Goal: Information Seeking & Learning: Learn about a topic

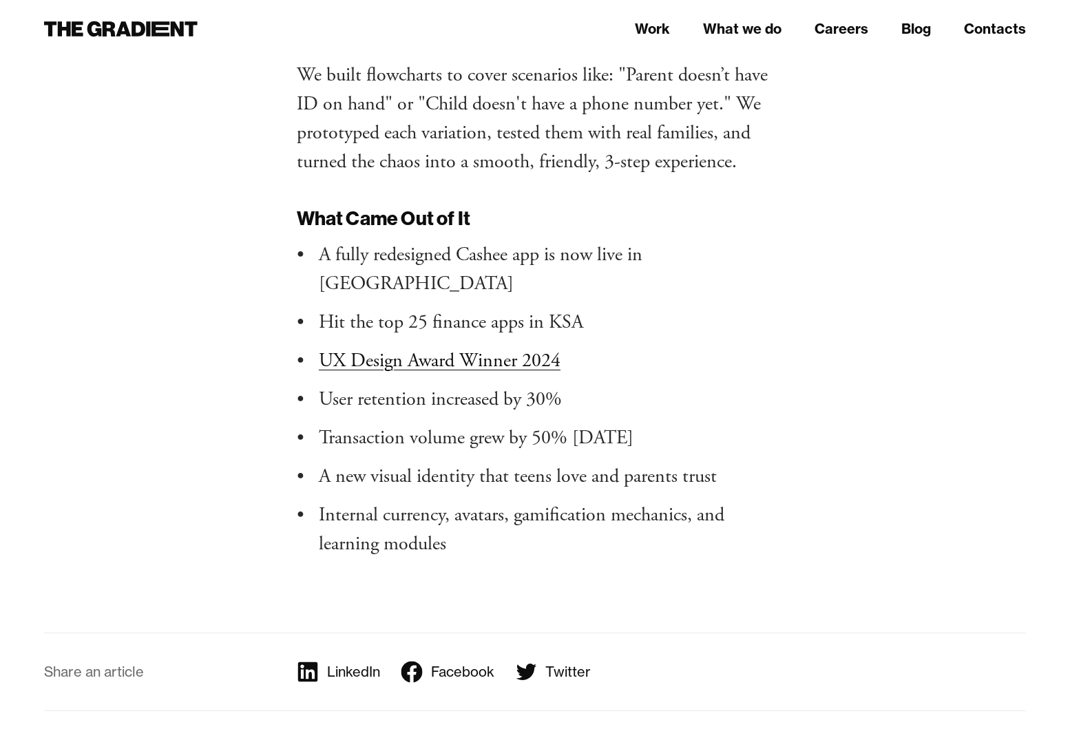
scroll to position [10409, 0]
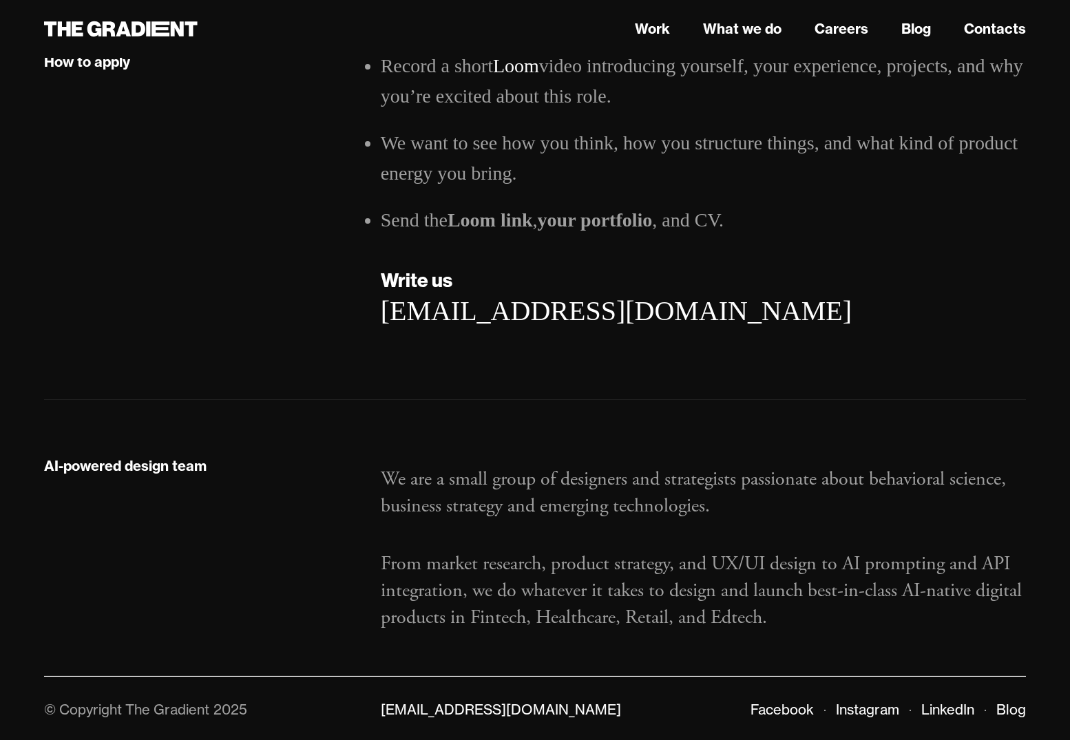
scroll to position [2106, 0]
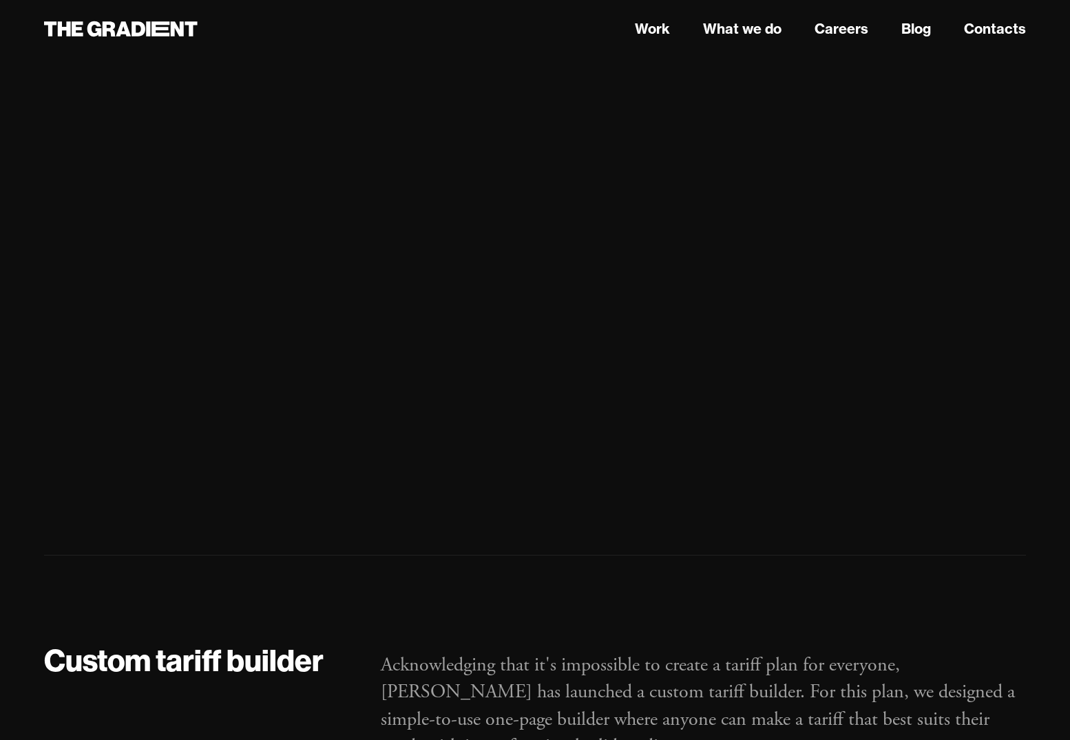
scroll to position [5104, 0]
